Goal: Task Accomplishment & Management: Use online tool/utility

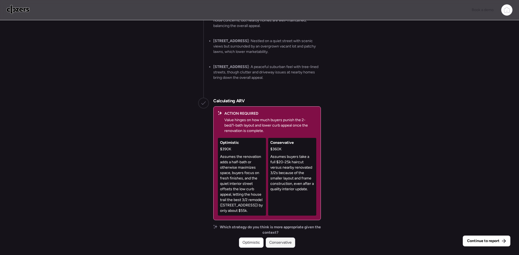
click at [285, 241] on span "Conservative" at bounding box center [280, 242] width 22 height 5
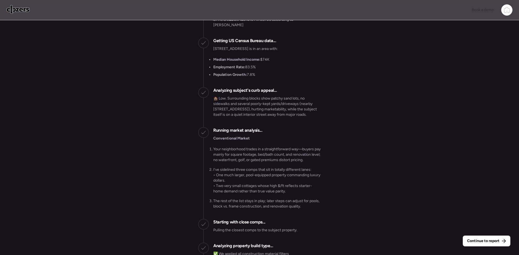
scroll to position [-899, 0]
click at [480, 236] on div "Continue to report" at bounding box center [487, 241] width 48 height 11
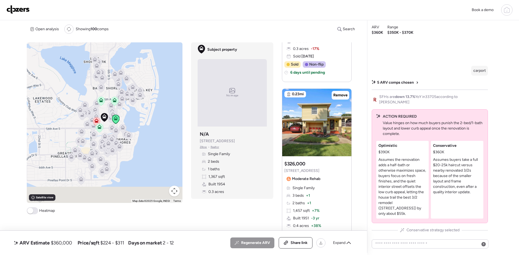
scroll to position [825, 0]
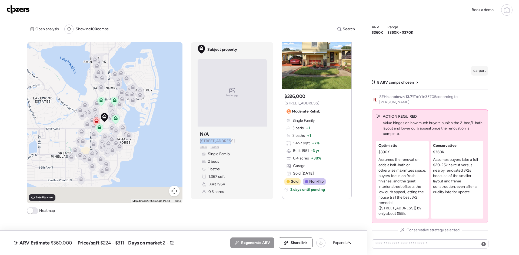
drag, startPoint x: 228, startPoint y: 143, endPoint x: 193, endPoint y: 140, distance: 34.8
click at [193, 140] on div "Subject property No image Subject property N/A [STREET_ADDRESS] • Realtor Singl…" at bounding box center [232, 120] width 82 height 157
copy span "[STREET_ADDRESS]"
click at [343, 52] on div at bounding box center [345, 52] width 6 height 6
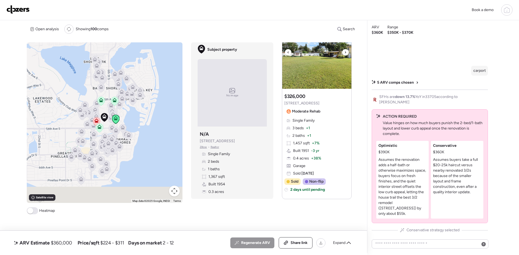
click at [343, 52] on div at bounding box center [345, 52] width 6 height 6
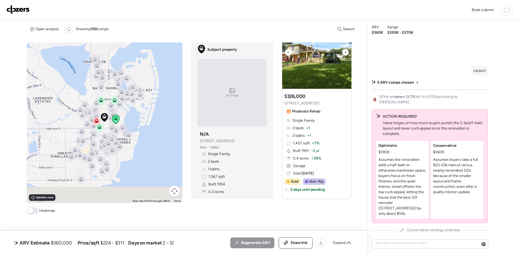
click at [343, 52] on div at bounding box center [345, 52] width 6 height 6
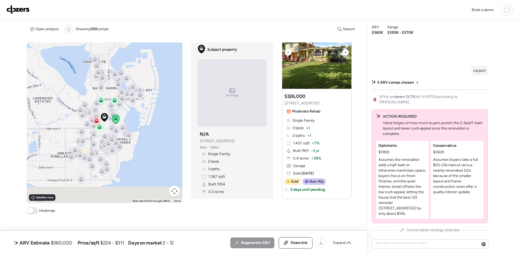
click at [343, 52] on div at bounding box center [345, 52] width 6 height 6
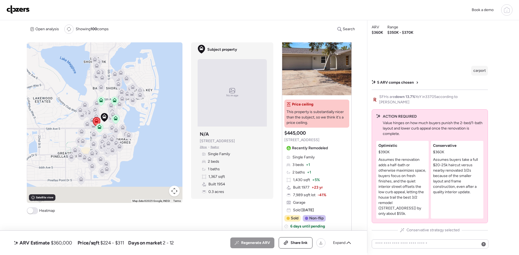
scroll to position [0, 0]
